Goal: Transaction & Acquisition: Download file/media

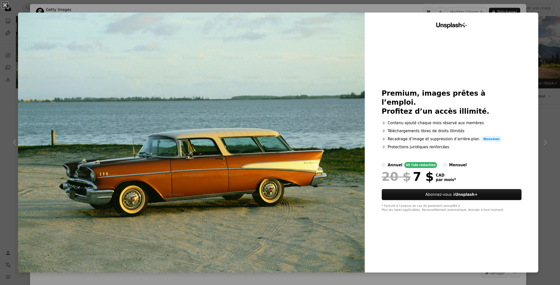
click at [539, 30] on div "An X shape Unsplash+ Premium, images prêtes à l’emploi. Profitez d’un accès ill…" at bounding box center [280, 142] width 560 height 285
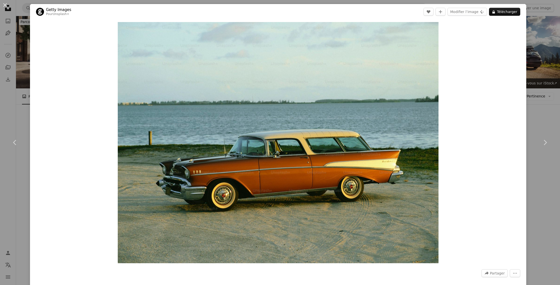
click at [535, 33] on div "An X shape Chevron left Chevron right Getty Images Pour Unsplash+ A heart A plu…" at bounding box center [280, 142] width 560 height 285
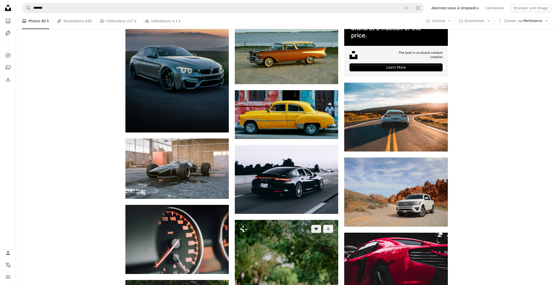
scroll to position [191, 0]
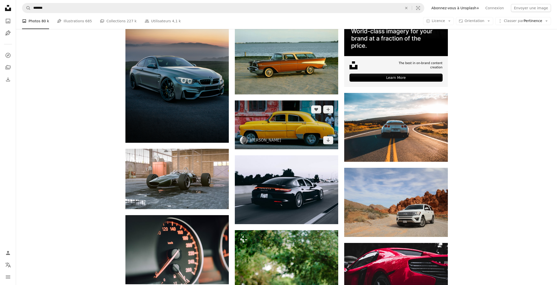
click at [323, 135] on img at bounding box center [286, 124] width 103 height 49
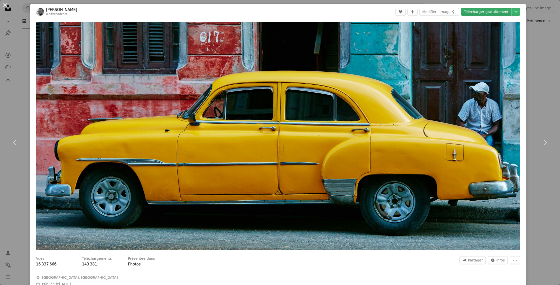
click at [493, 14] on link "Télécharger gratuitement" at bounding box center [486, 12] width 51 height 8
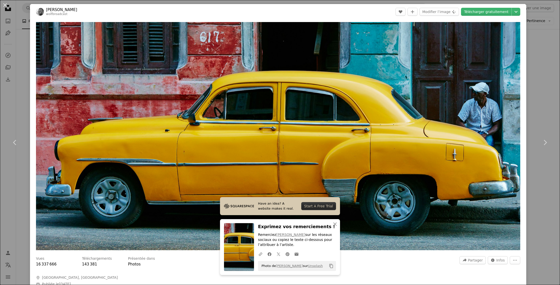
click at [541, 182] on div "An X shape Chevron left Chevron right Have an idea? A website makes it real. St…" at bounding box center [280, 142] width 560 height 285
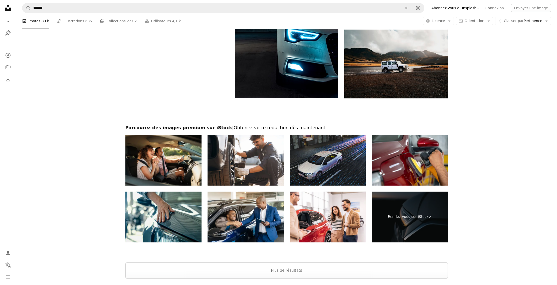
scroll to position [403, 0]
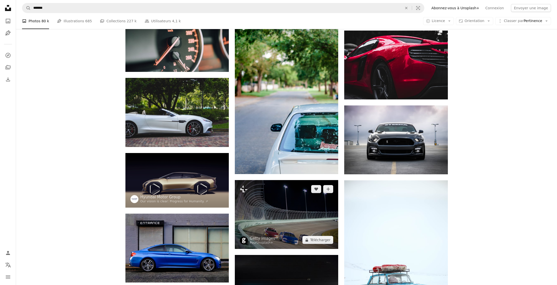
click at [325, 213] on img at bounding box center [286, 214] width 103 height 69
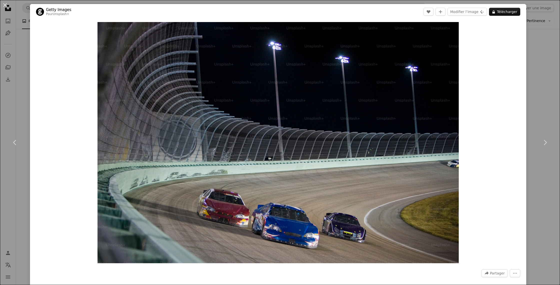
click at [534, 72] on div "An X shape Chevron left Chevron right Getty Images Pour Unsplash+ A heart A plu…" at bounding box center [280, 142] width 560 height 285
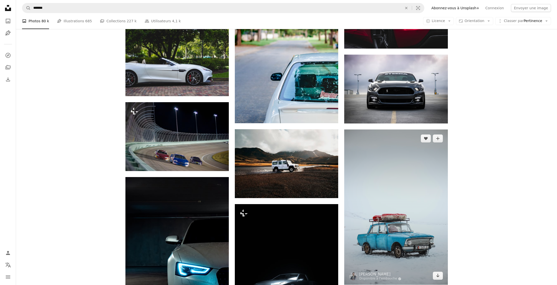
scroll to position [477, 0]
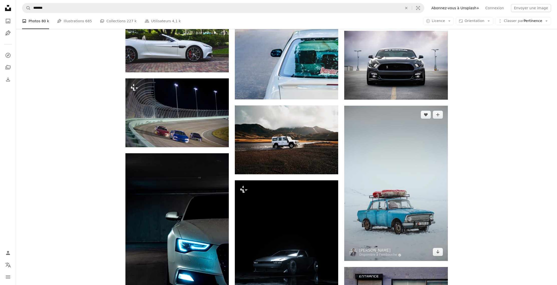
click at [402, 217] on img at bounding box center [395, 183] width 103 height 155
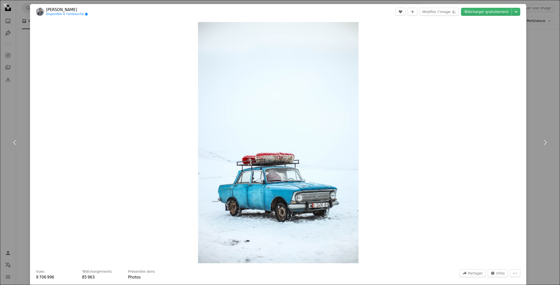
click at [513, 33] on div "Zoom in" at bounding box center [278, 143] width 497 height 246
click at [535, 37] on div "An X shape Chevron left Chevron right [PERSON_NAME] Disponible à l’embauche A c…" at bounding box center [280, 142] width 560 height 285
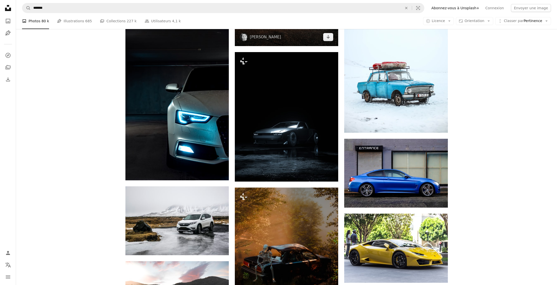
scroll to position [620, 0]
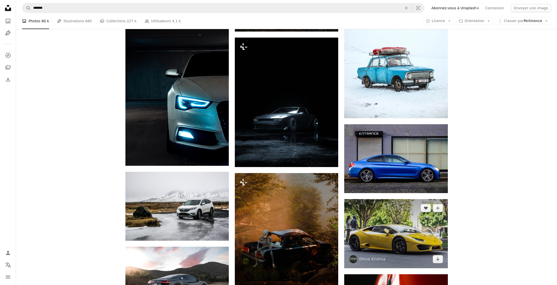
click at [430, 221] on img at bounding box center [395, 233] width 103 height 69
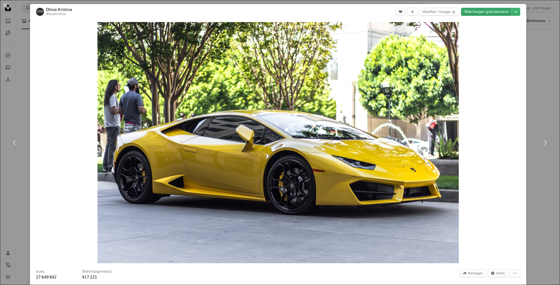
click at [479, 11] on link "Télécharger gratuitement" at bounding box center [486, 12] width 51 height 8
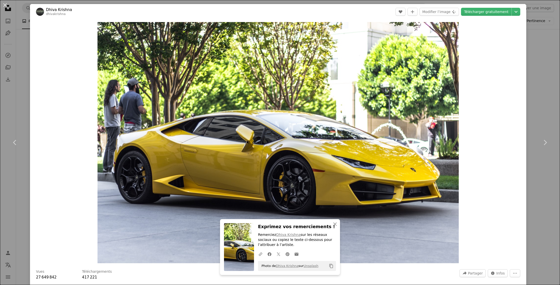
click at [542, 87] on div "An X shape Chevron left Chevron right An X shape Fermer Exprimez vos remercieme…" at bounding box center [280, 142] width 560 height 285
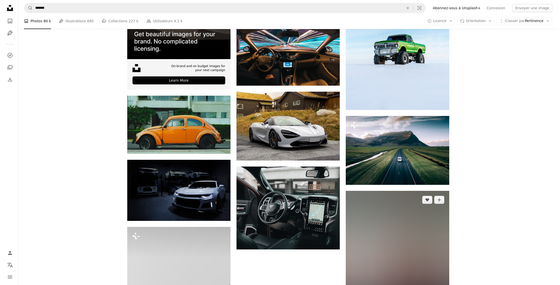
scroll to position [1147, 0]
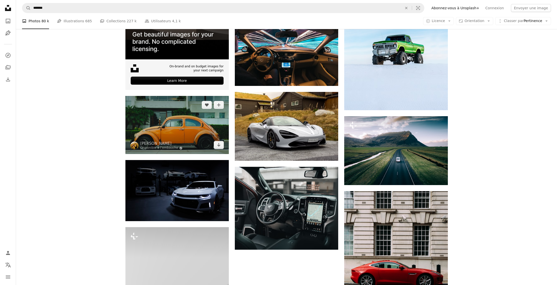
click at [177, 113] on img at bounding box center [176, 125] width 103 height 58
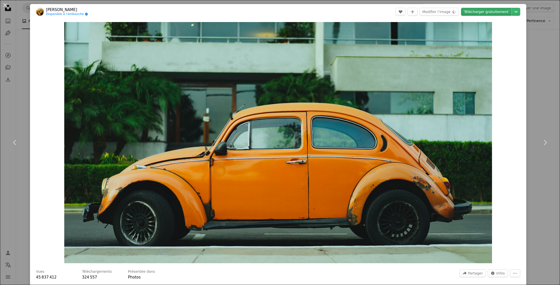
click at [467, 11] on link "Télécharger gratuitement" at bounding box center [486, 12] width 51 height 8
